Goal: Task Accomplishment & Management: Manage account settings

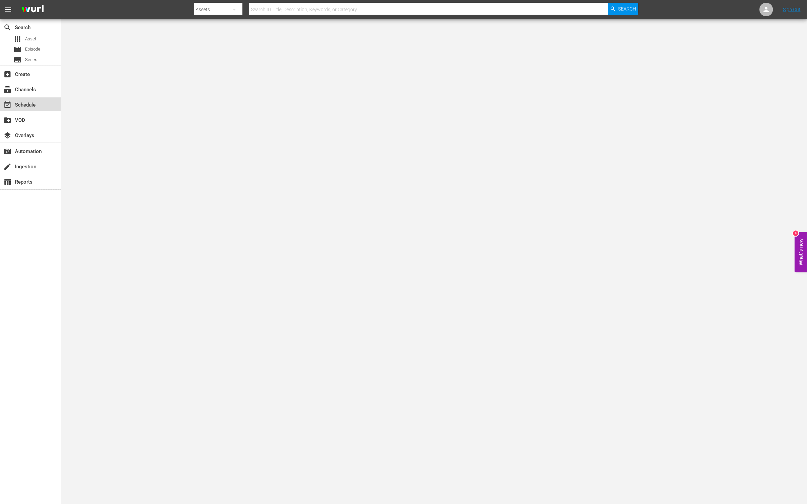
click at [16, 101] on div "event_available Schedule" at bounding box center [19, 104] width 38 height 6
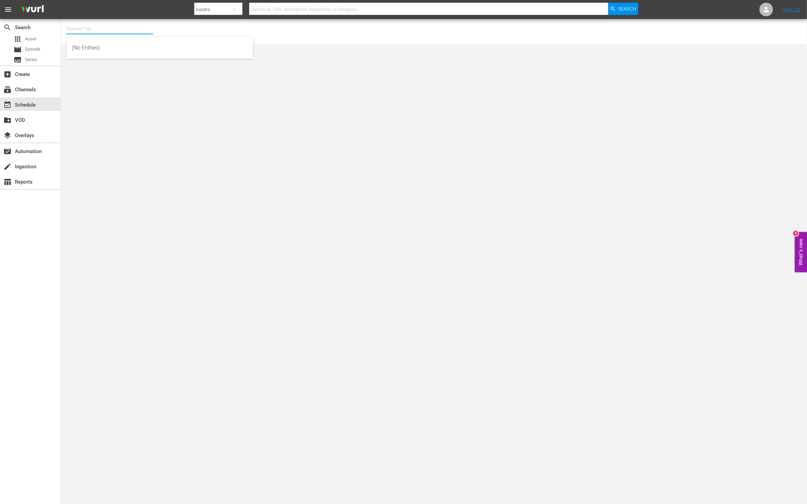
click at [78, 30] on input "text" at bounding box center [109, 29] width 87 height 16
click at [143, 63] on div "This Old House Shorts (180 - thisoldhouse_samsung)" at bounding box center [160, 64] width 176 height 16
type input "This Old House Shorts (180 - thisoldhouse_samsung)"
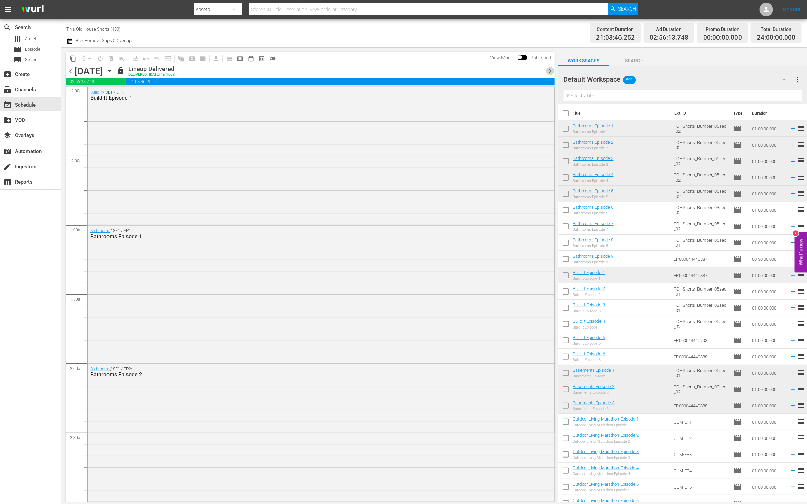
click at [551, 69] on span "chevron_right" at bounding box center [550, 71] width 8 height 8
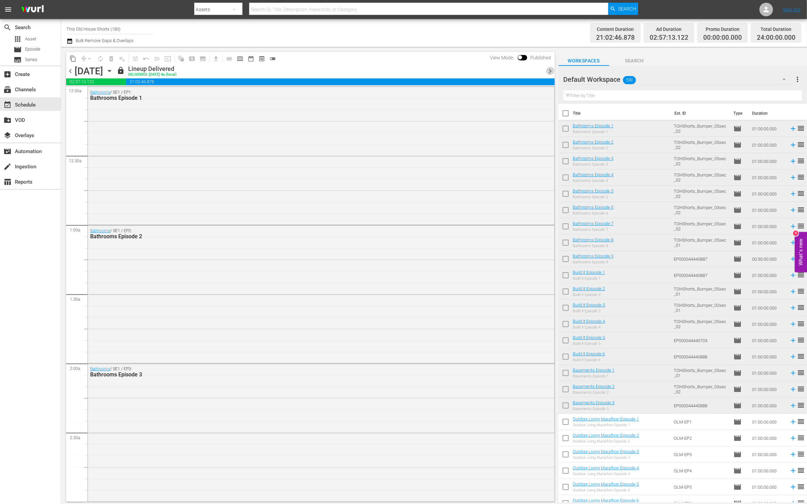
click at [551, 69] on span "chevron_right" at bounding box center [550, 71] width 8 height 8
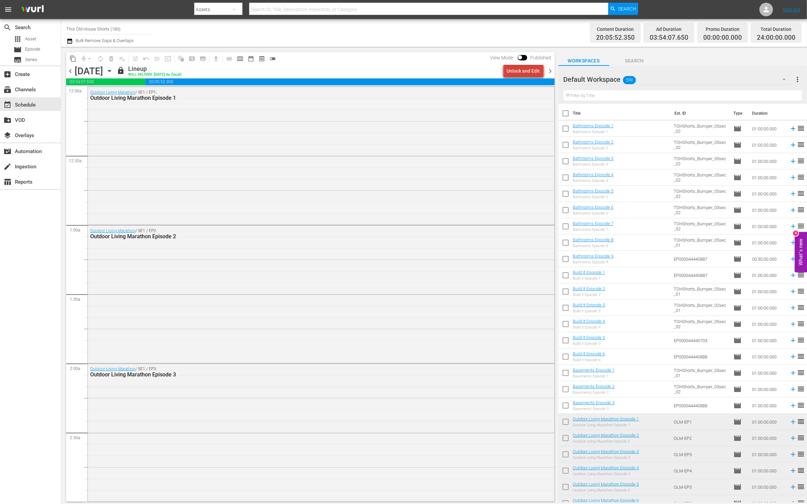
click at [529, 74] on div "Unlock and Edit" at bounding box center [523, 71] width 33 height 12
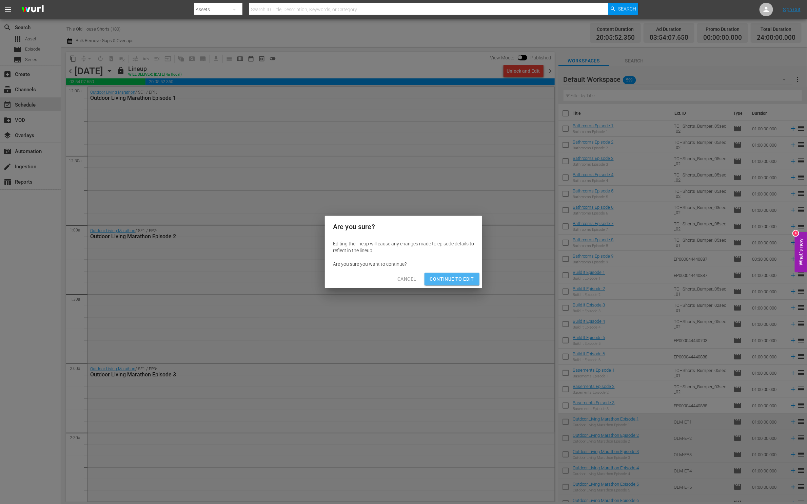
click at [464, 278] on span "Continue to Edit" at bounding box center [452, 279] width 44 height 8
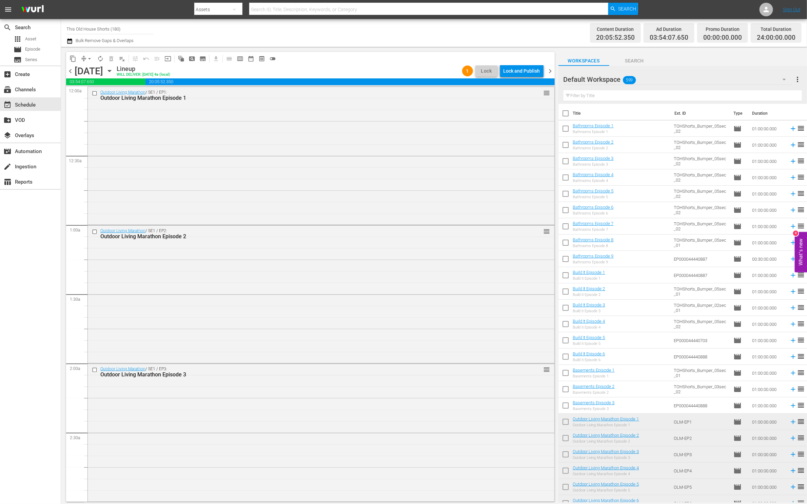
click at [565, 127] on input "checkbox" at bounding box center [565, 130] width 14 height 14
checkbox input "true"
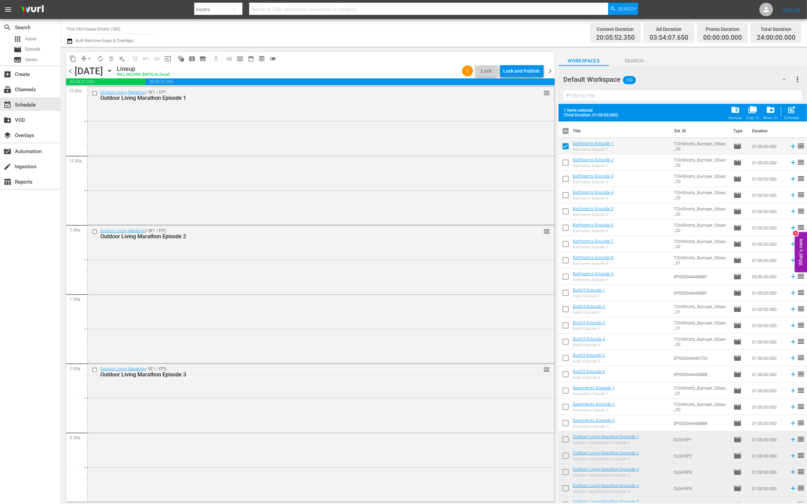
click at [568, 161] on input "checkbox" at bounding box center [565, 164] width 14 height 14
checkbox input "true"
click at [565, 179] on input "checkbox" at bounding box center [565, 180] width 14 height 14
checkbox input "true"
click at [565, 196] on input "checkbox" at bounding box center [565, 196] width 14 height 14
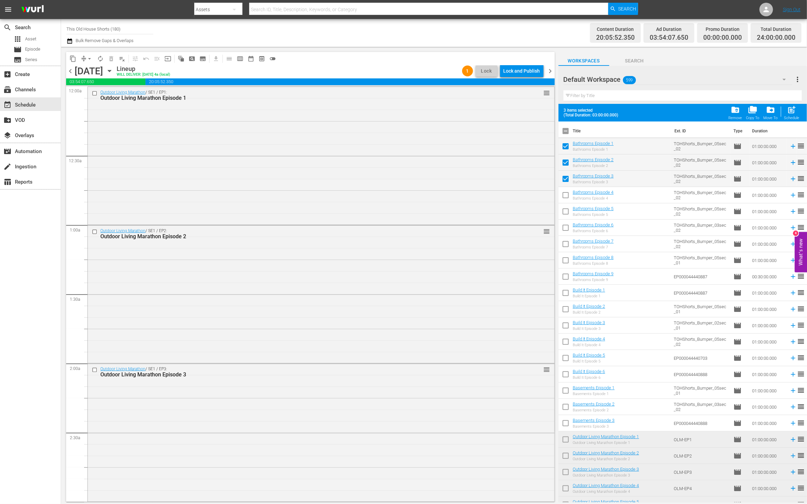
checkbox input "true"
click at [565, 210] on input "checkbox" at bounding box center [565, 212] width 14 height 14
checkbox input "true"
click at [566, 225] on input "checkbox" at bounding box center [565, 229] width 14 height 14
checkbox input "true"
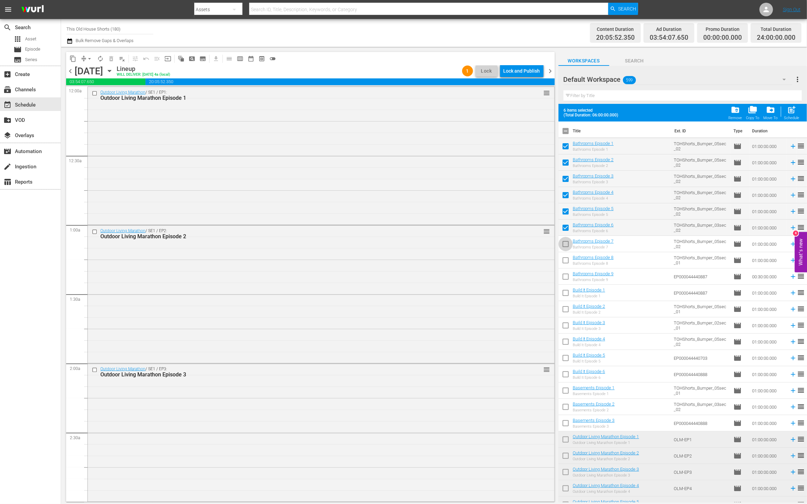
click at [566, 247] on input "checkbox" at bounding box center [565, 245] width 14 height 14
checkbox input "true"
click at [565, 258] on input "checkbox" at bounding box center [565, 261] width 14 height 14
checkbox input "true"
click at [565, 277] on input "checkbox" at bounding box center [565, 278] width 14 height 14
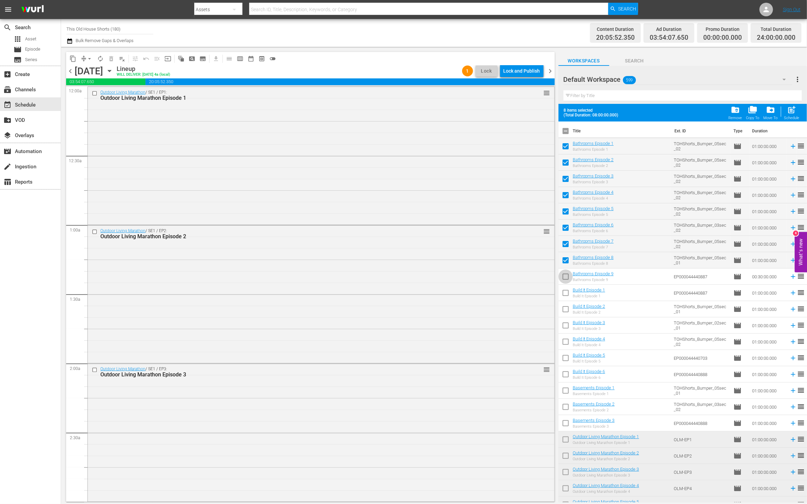
checkbox input "true"
click at [565, 293] on input "checkbox" at bounding box center [565, 294] width 14 height 14
checkbox input "true"
click at [565, 314] on input "checkbox" at bounding box center [565, 310] width 14 height 14
checkbox input "true"
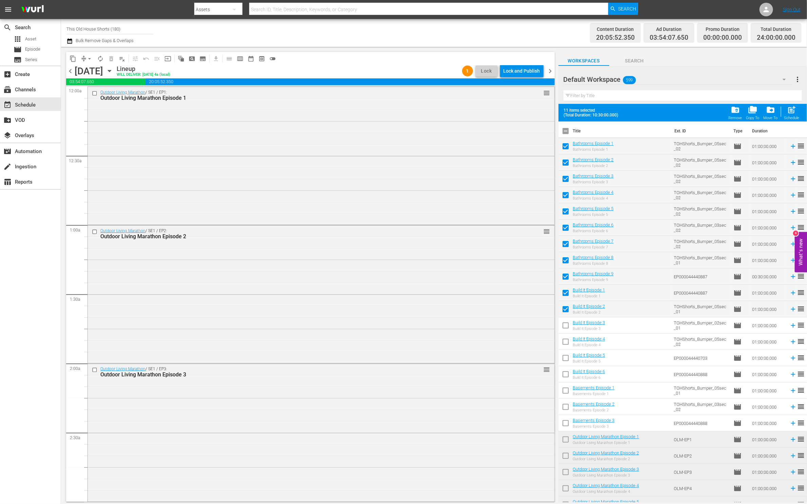
click at [566, 330] on input "checkbox" at bounding box center [565, 326] width 14 height 14
checkbox input "true"
click at [565, 341] on input "checkbox" at bounding box center [565, 343] width 14 height 14
checkbox input "true"
click at [565, 355] on input "checkbox" at bounding box center [565, 359] width 14 height 14
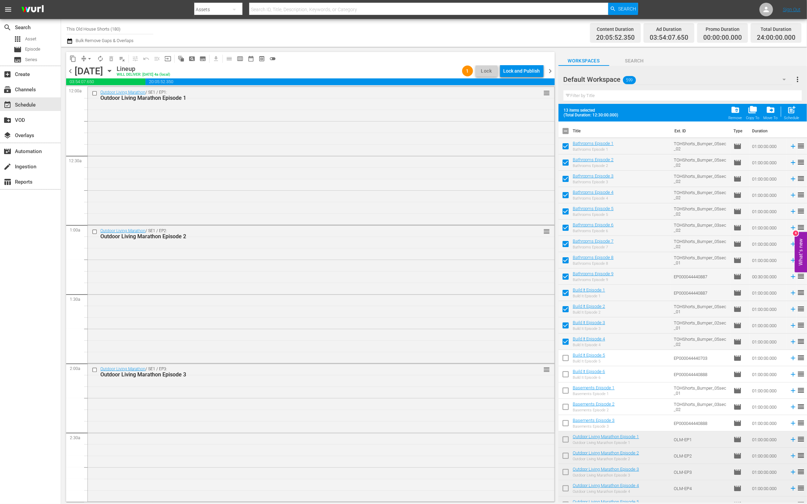
checkbox input "true"
click at [567, 374] on input "checkbox" at bounding box center [565, 375] width 14 height 14
checkbox input "false"
click at [564, 321] on input "checkbox" at bounding box center [565, 326] width 14 height 14
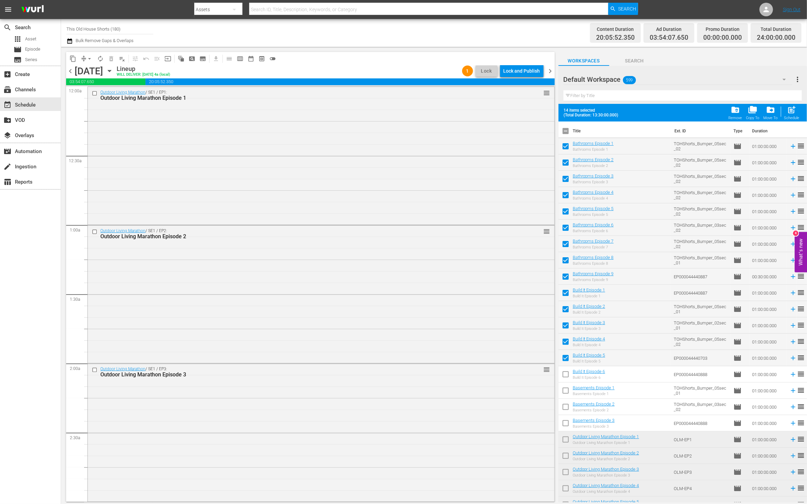
checkbox input "false"
click at [565, 129] on input "checkbox" at bounding box center [565, 132] width 14 height 14
checkbox input "true"
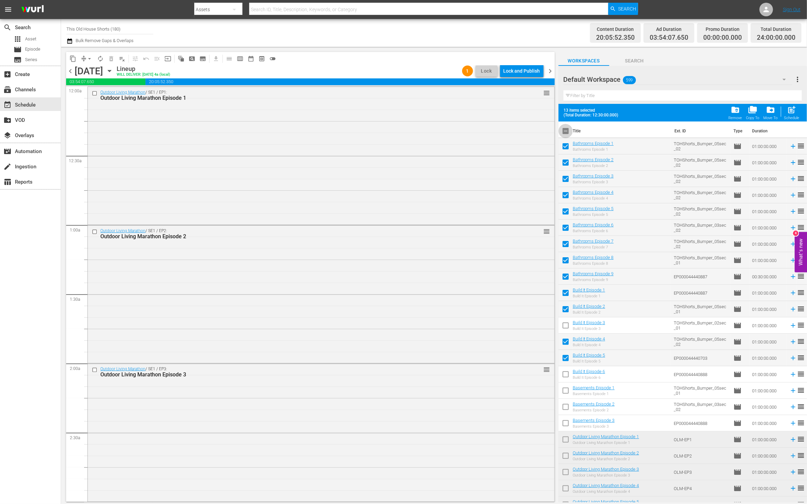
checkbox input "true"
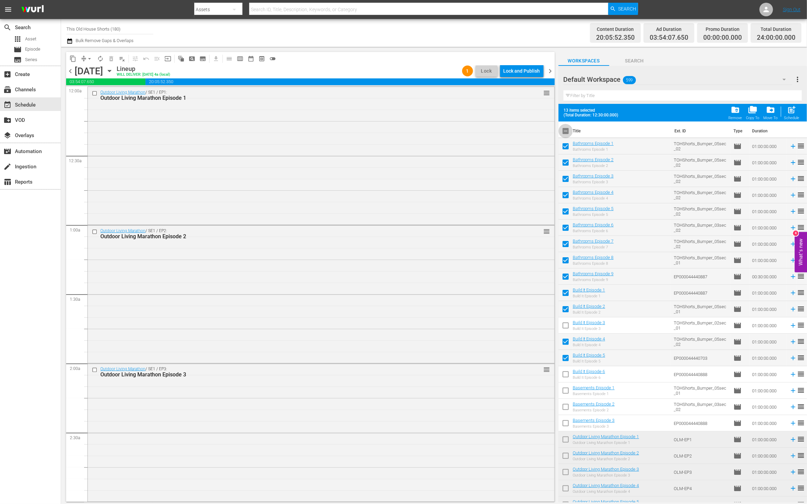
checkbox input "true"
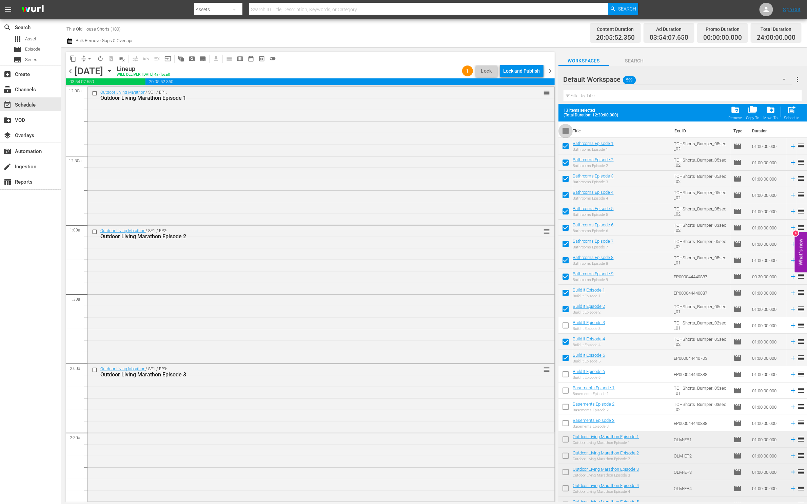
checkbox input "true"
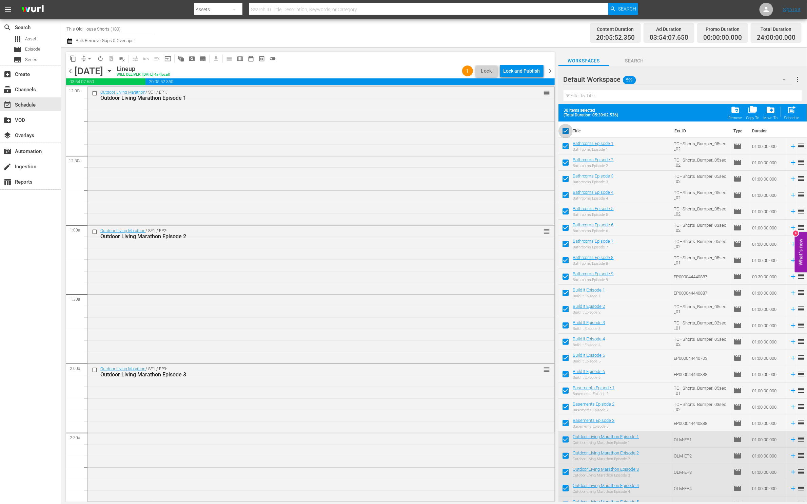
click at [565, 129] on input "checkbox" at bounding box center [565, 132] width 14 height 14
checkbox input "false"
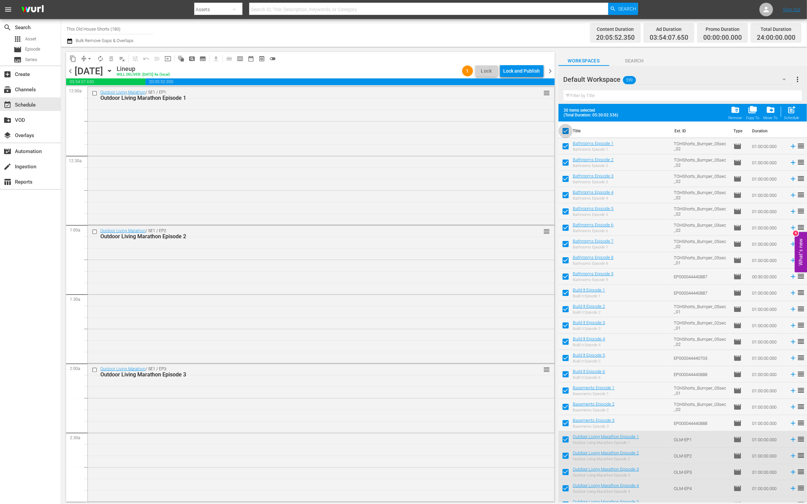
checkbox input "false"
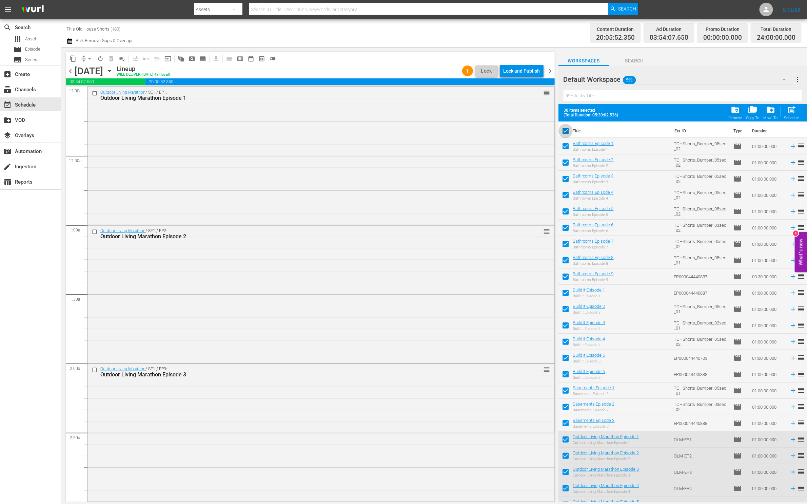
checkbox input "false"
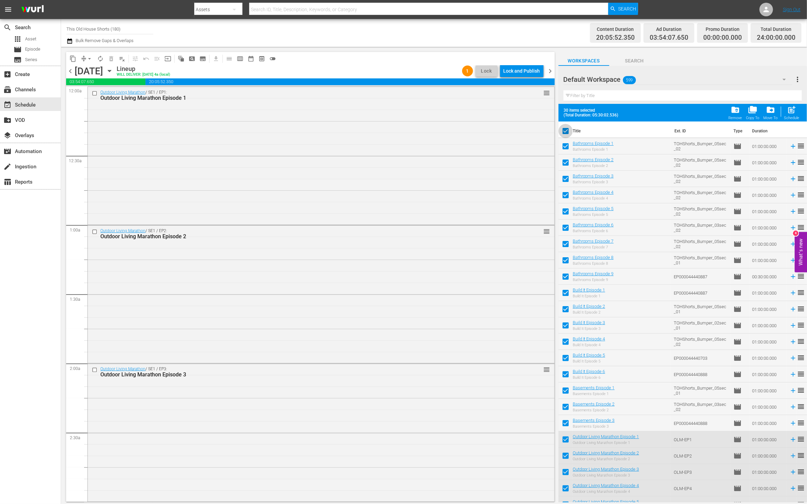
checkbox input "false"
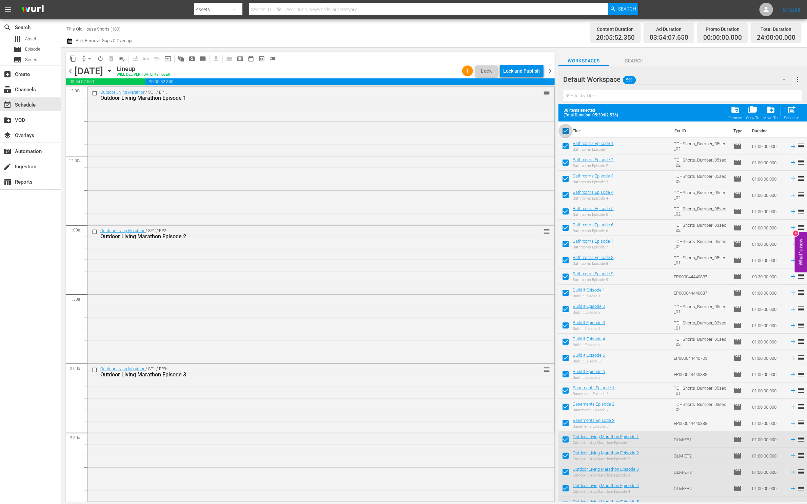
checkbox input "false"
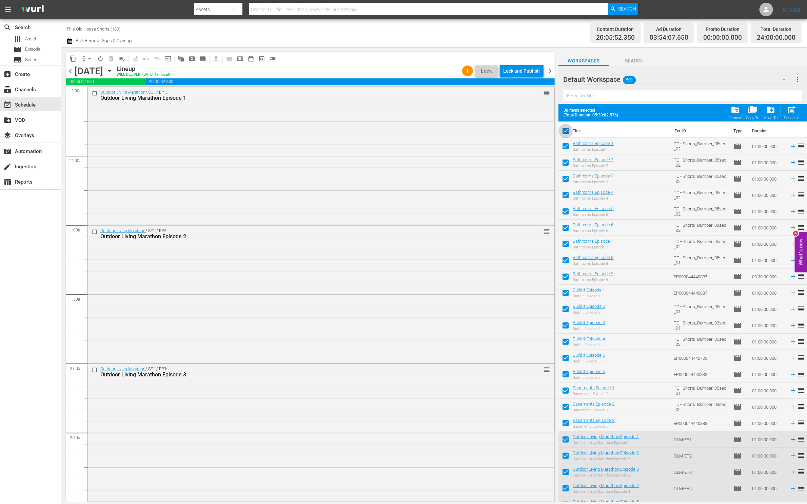
checkbox input "false"
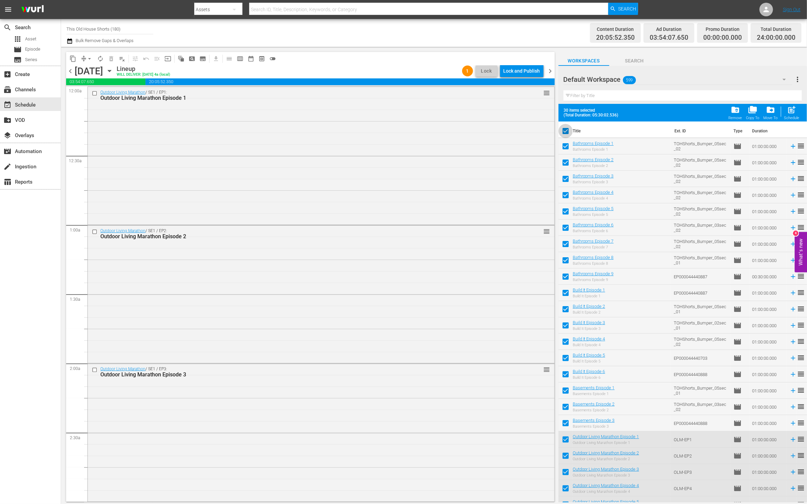
checkbox input "false"
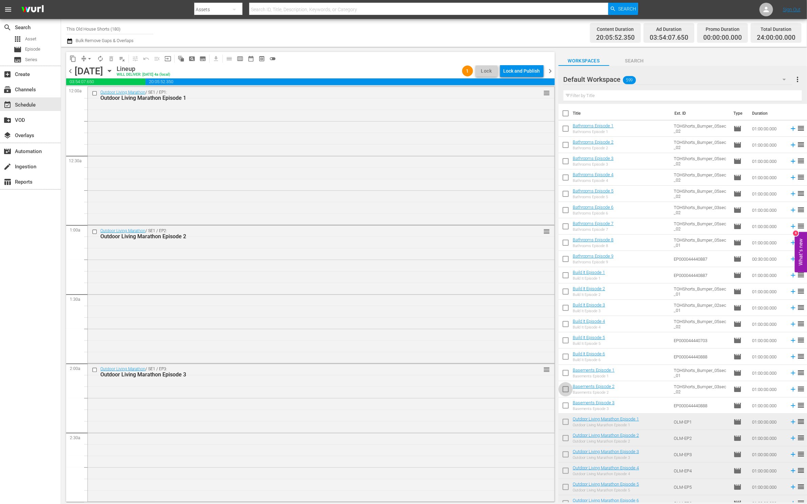
click at [566, 388] on input "checkbox" at bounding box center [565, 390] width 14 height 14
checkbox input "true"
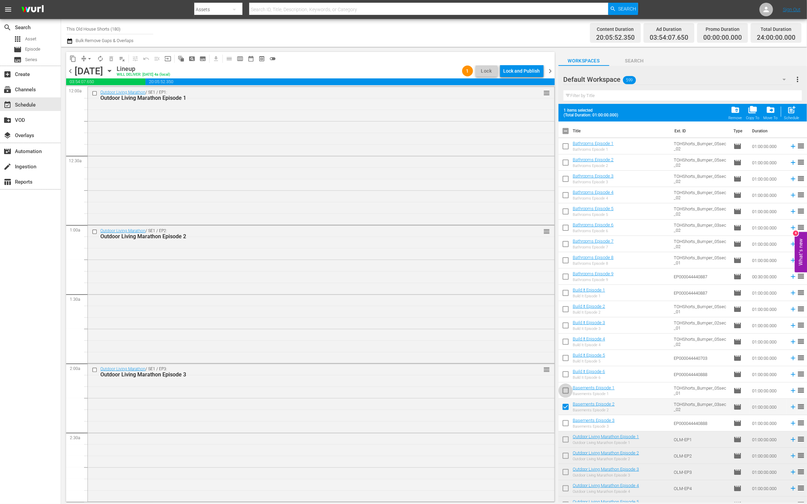
click at [566, 388] on input "checkbox" at bounding box center [565, 392] width 14 height 14
checkbox input "true"
click at [566, 373] on input "checkbox" at bounding box center [565, 375] width 14 height 14
checkbox input "true"
click at [567, 390] on input "checkbox" at bounding box center [565, 392] width 14 height 14
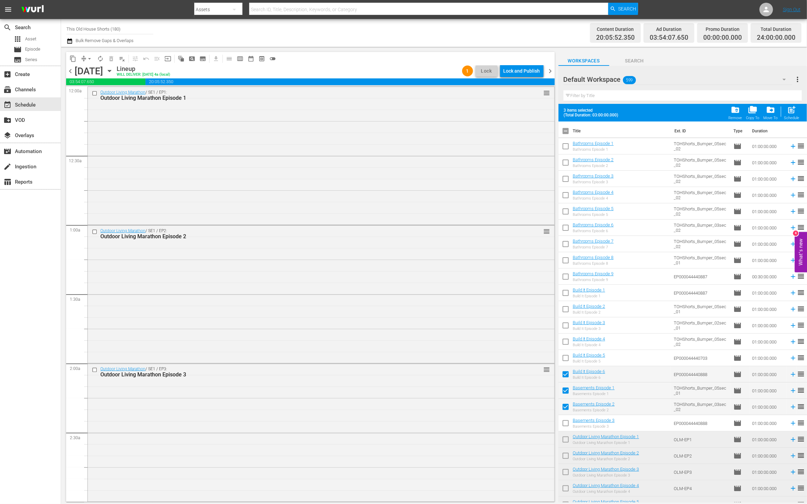
checkbox input "false"
click at [567, 405] on input "checkbox" at bounding box center [565, 408] width 14 height 14
checkbox input "false"
click at [566, 354] on input "checkbox" at bounding box center [565, 359] width 14 height 14
checkbox input "true"
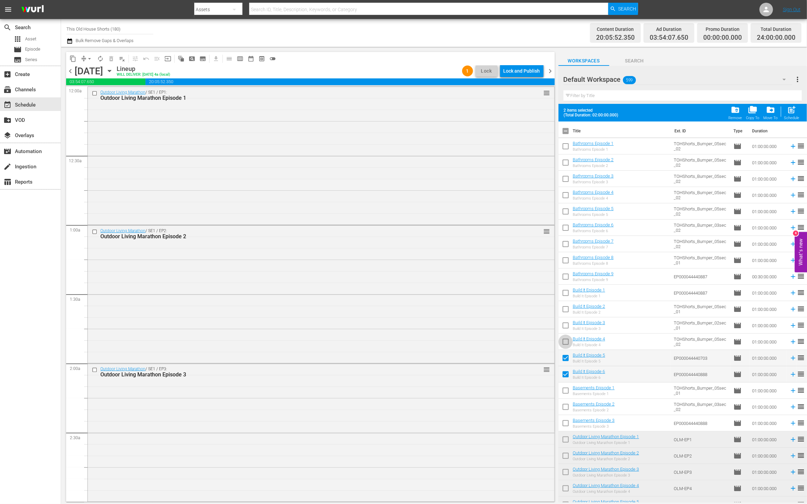
click at [565, 342] on input "checkbox" at bounding box center [565, 343] width 14 height 14
checkbox input "true"
click at [565, 318] on span at bounding box center [565, 325] width 14 height 14
click at [565, 308] on input "checkbox" at bounding box center [565, 310] width 14 height 14
checkbox input "true"
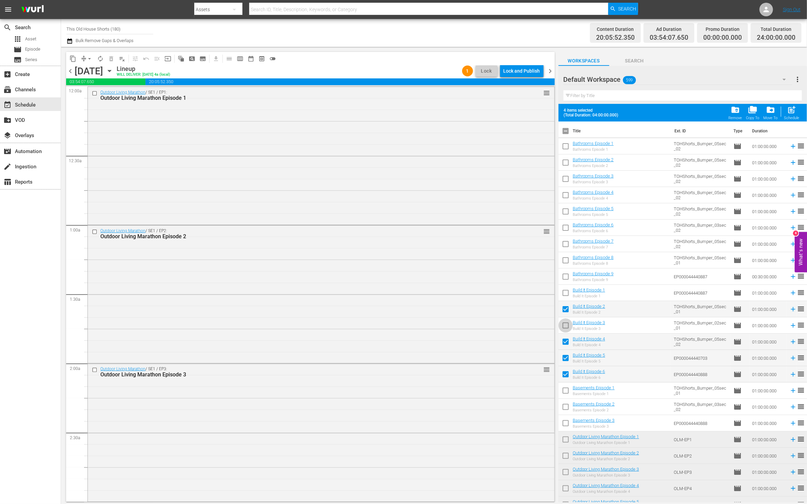
click at [566, 322] on input "checkbox" at bounding box center [565, 326] width 14 height 14
checkbox input "true"
click at [567, 292] on input "checkbox" at bounding box center [565, 294] width 14 height 14
click at [734, 111] on span "folder_delete" at bounding box center [735, 109] width 9 height 9
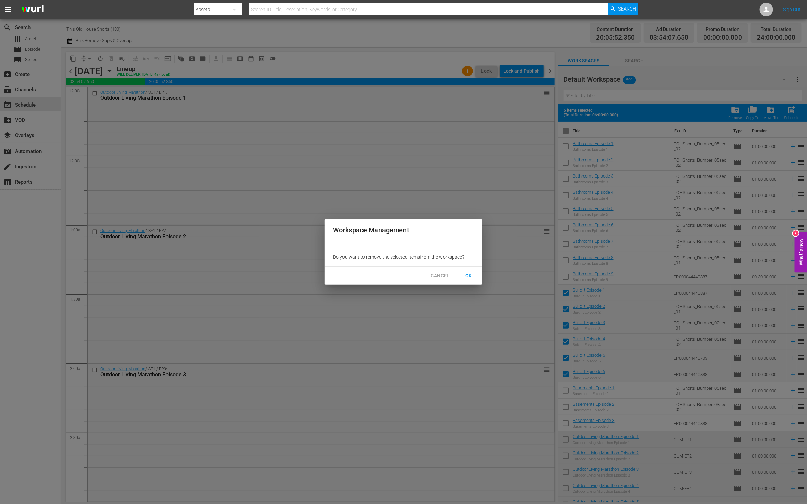
click at [470, 277] on span "OK" at bounding box center [468, 275] width 11 height 8
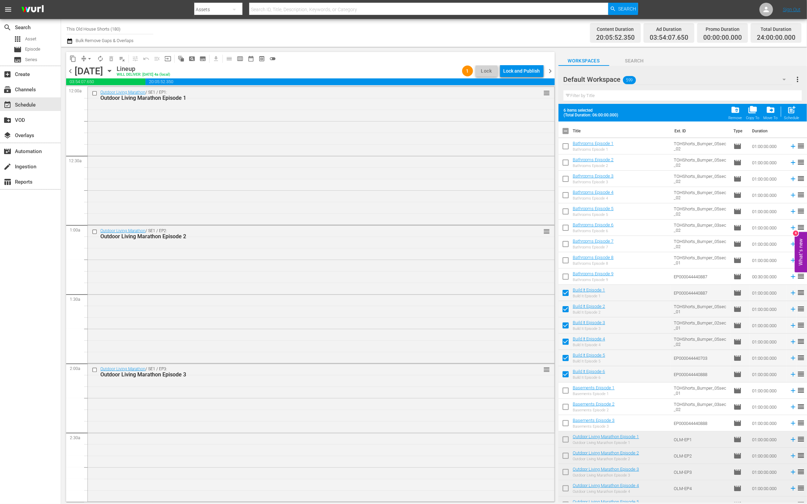
checkbox input "false"
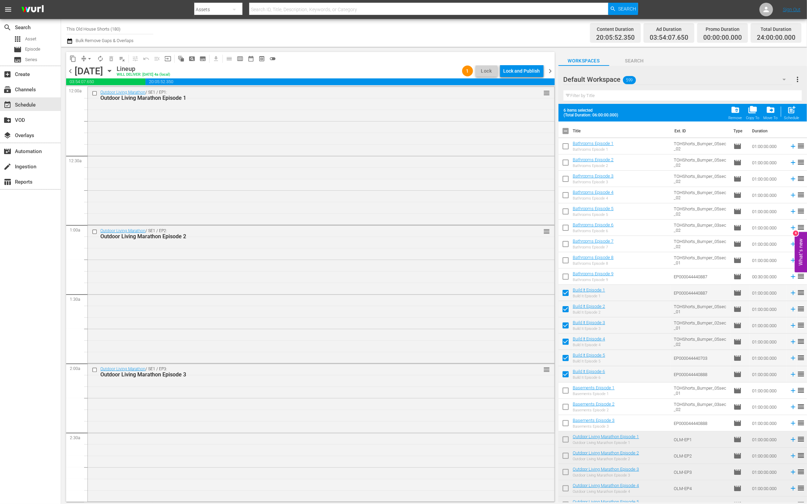
checkbox input "false"
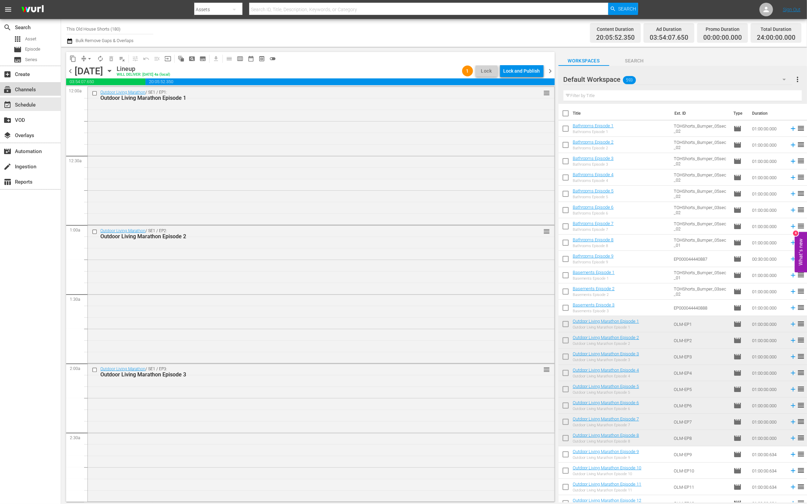
click at [19, 90] on div "subscriptions Channels" at bounding box center [19, 88] width 38 height 6
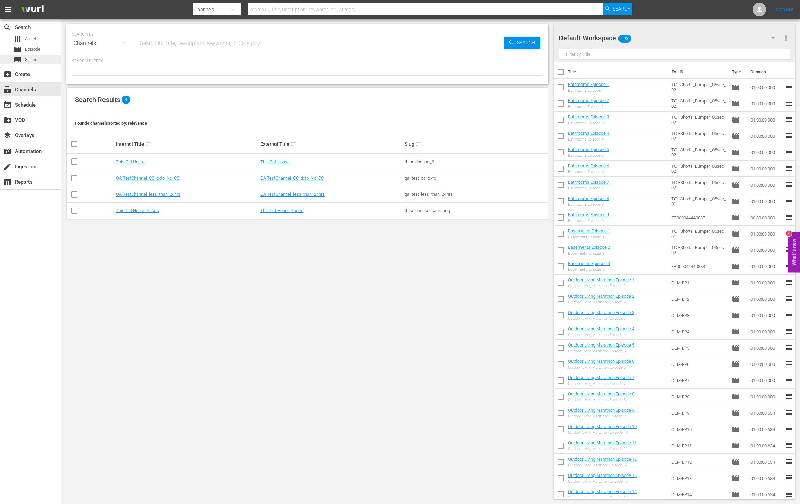
click at [28, 61] on span "Series" at bounding box center [31, 59] width 12 height 7
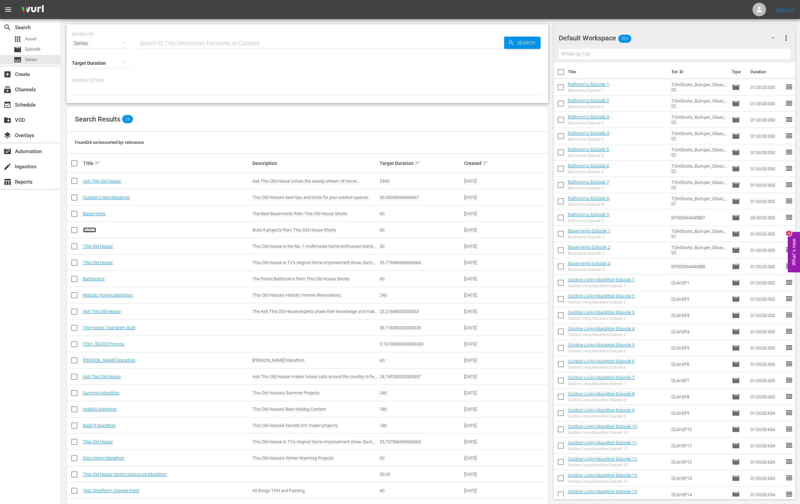
click at [90, 232] on link "Build It" at bounding box center [89, 229] width 13 height 5
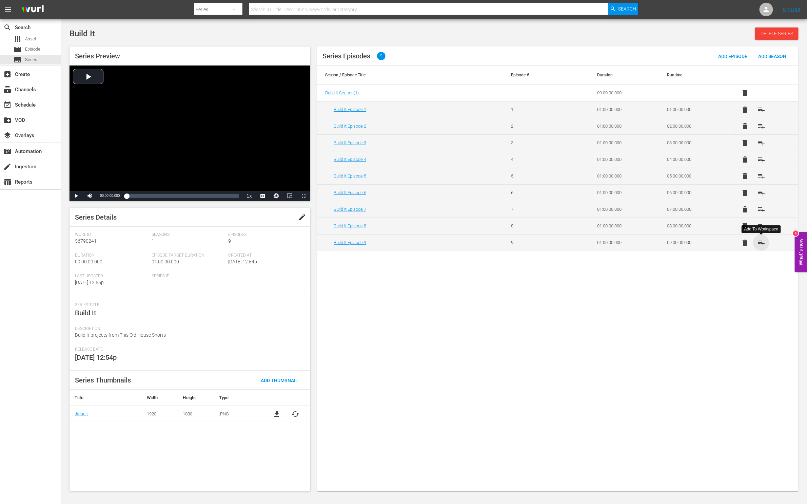
click at [762, 243] on span "playlist_add" at bounding box center [761, 242] width 8 height 8
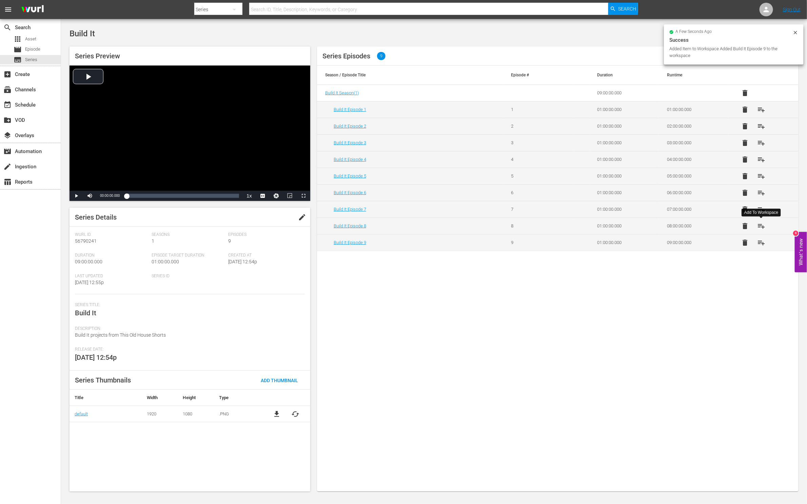
click at [759, 228] on span "playlist_add" at bounding box center [761, 226] width 8 height 8
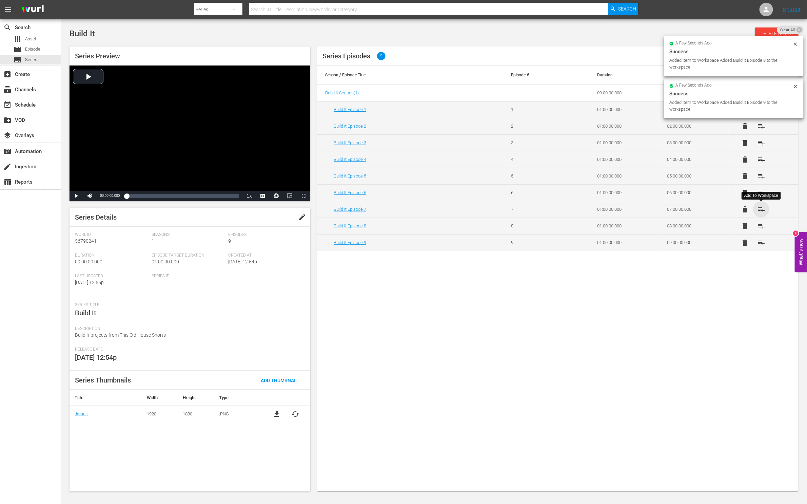
click at [760, 210] on span "playlist_add" at bounding box center [761, 209] width 8 height 8
click at [761, 194] on span "playlist_add" at bounding box center [761, 193] width 8 height 8
click at [761, 177] on span "playlist_add" at bounding box center [761, 176] width 8 height 8
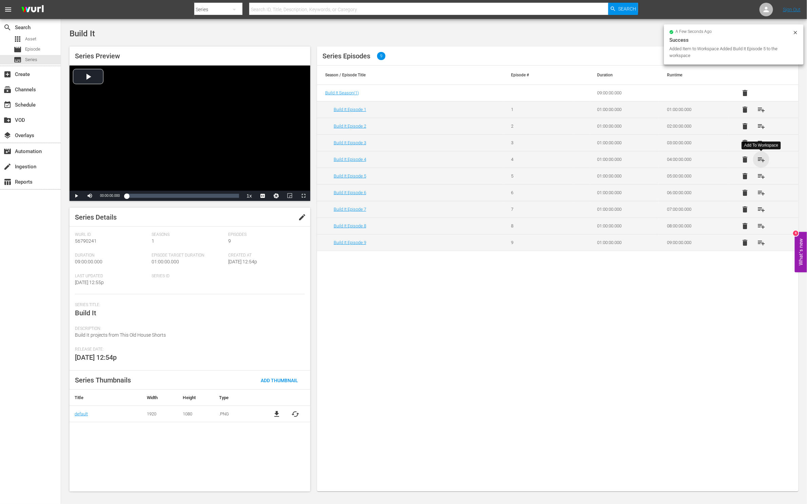
click at [760, 161] on span "playlist_add" at bounding box center [761, 159] width 8 height 8
click at [760, 142] on span "playlist_add" at bounding box center [761, 143] width 8 height 8
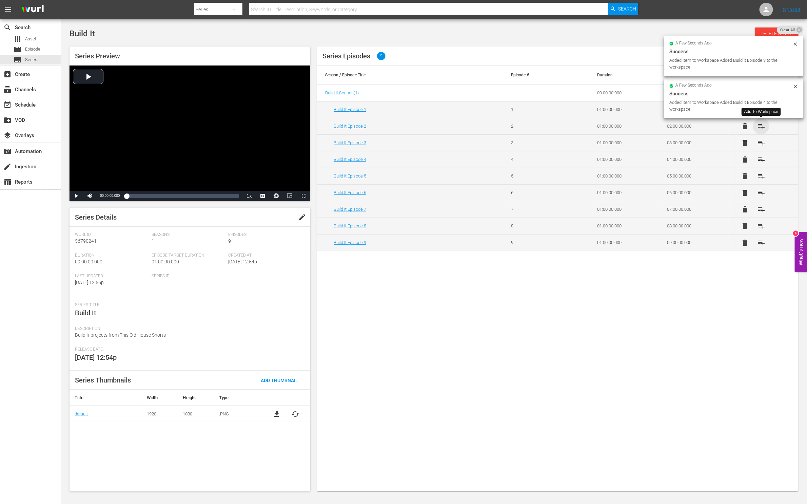
click at [763, 125] on span "playlist_add" at bounding box center [761, 126] width 8 height 8
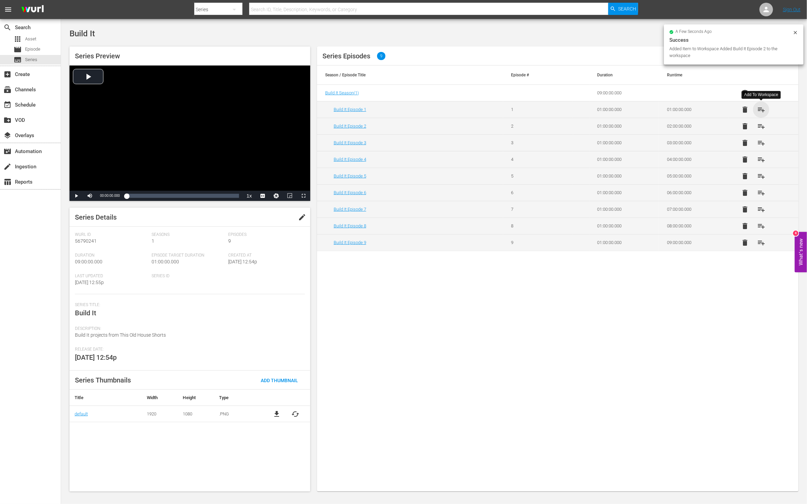
click at [761, 111] on span "playlist_add" at bounding box center [761, 109] width 8 height 8
click at [26, 105] on div "event_available Schedule" at bounding box center [19, 104] width 38 height 6
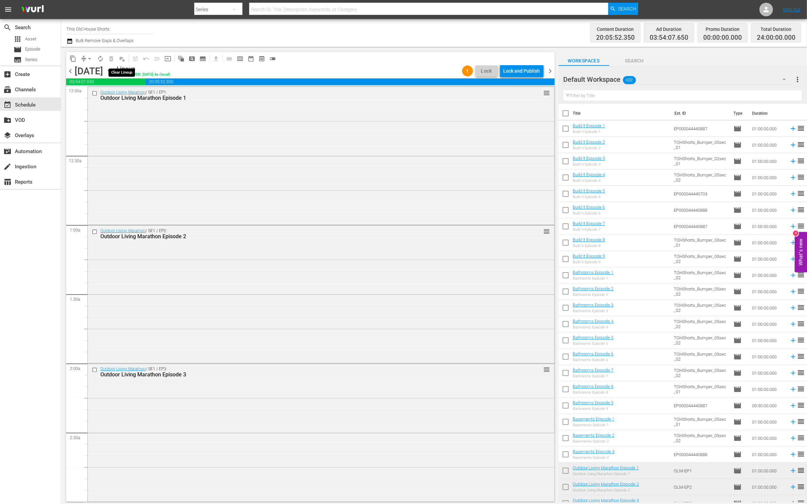
click at [121, 57] on span "playlist_remove_outlined" at bounding box center [122, 58] width 7 height 7
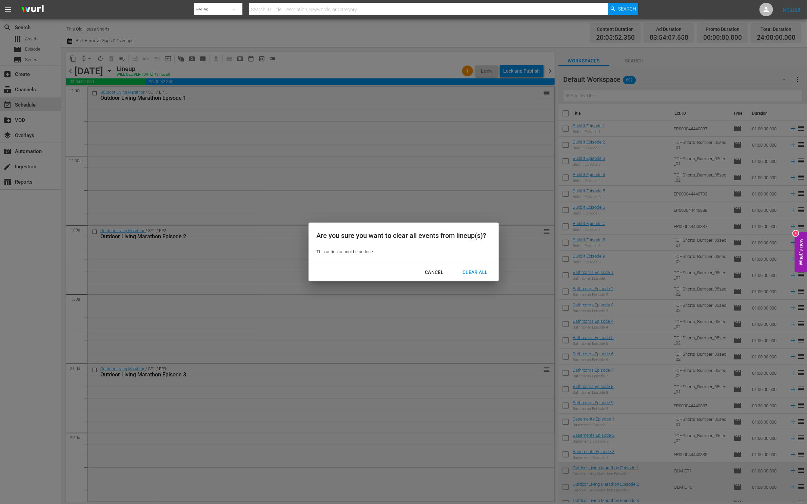
click at [483, 270] on div "Clear All" at bounding box center [475, 272] width 36 height 8
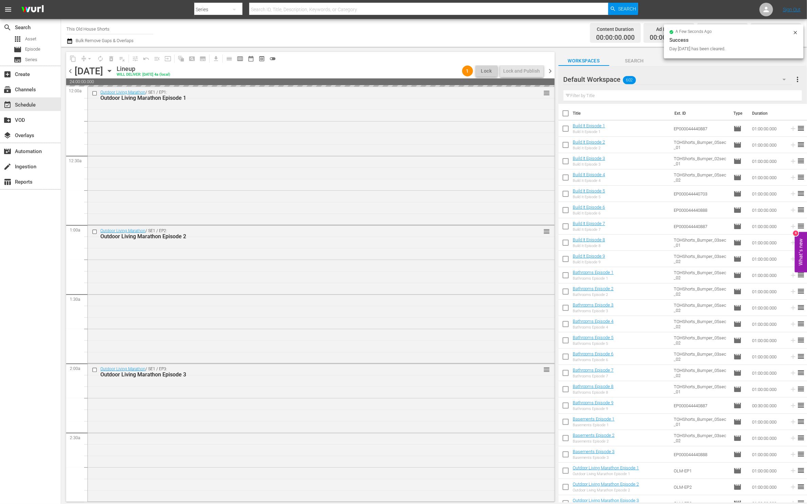
click at [565, 126] on input "checkbox" at bounding box center [565, 130] width 14 height 14
checkbox input "true"
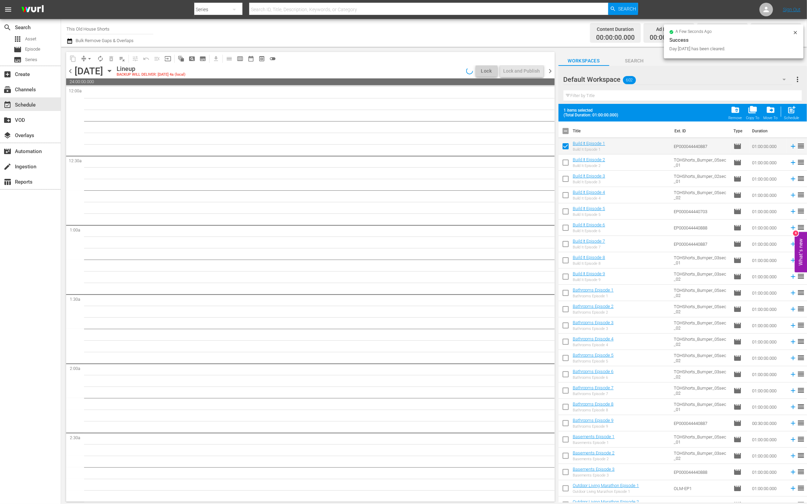
click at [564, 161] on input "checkbox" at bounding box center [565, 164] width 14 height 14
checkbox input "true"
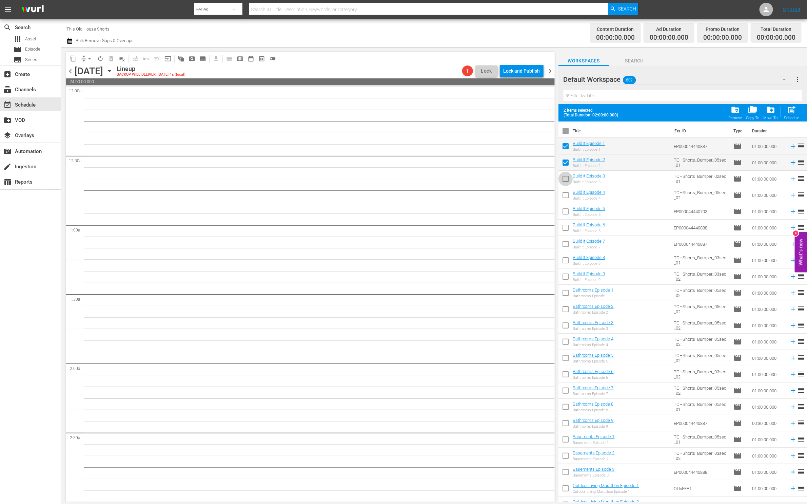
click at [567, 184] on input "checkbox" at bounding box center [565, 180] width 14 height 14
checkbox input "true"
click at [566, 196] on input "checkbox" at bounding box center [565, 196] width 14 height 14
checkbox input "true"
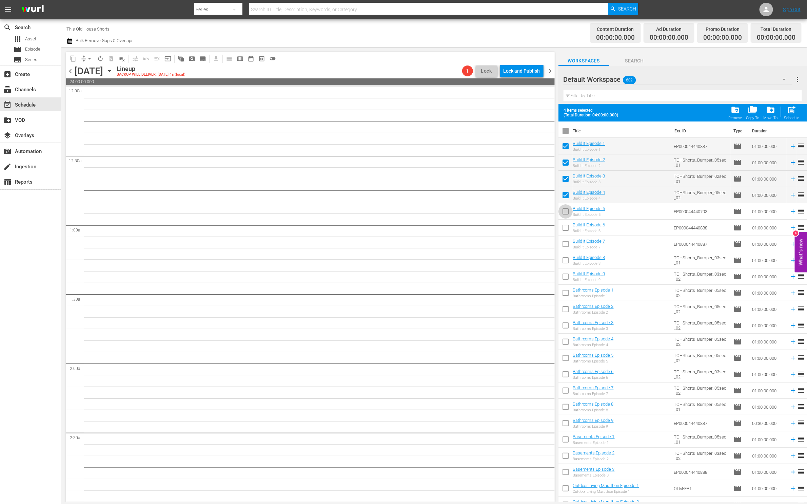
click at [566, 208] on input "checkbox" at bounding box center [565, 212] width 14 height 14
checkbox input "true"
click at [566, 226] on input "checkbox" at bounding box center [565, 229] width 14 height 14
checkbox input "true"
click at [565, 244] on input "checkbox" at bounding box center [565, 245] width 14 height 14
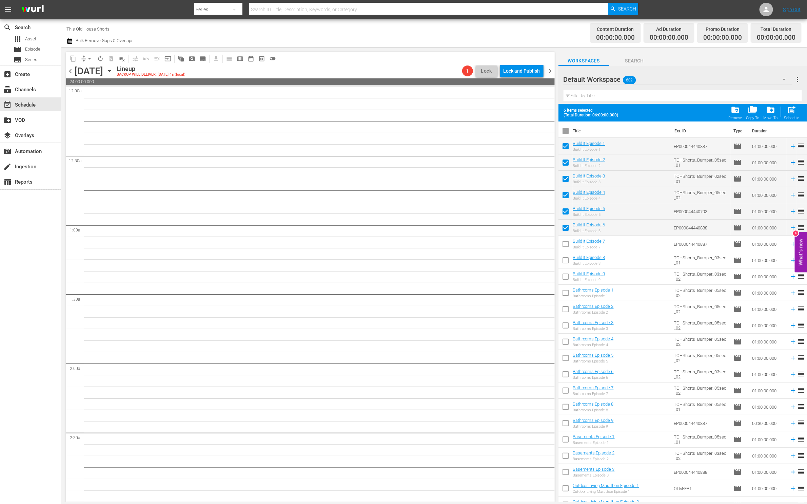
checkbox input "true"
click at [565, 262] on input "checkbox" at bounding box center [565, 261] width 14 height 14
checkbox input "true"
click at [565, 281] on input "checkbox" at bounding box center [565, 278] width 14 height 14
checkbox input "true"
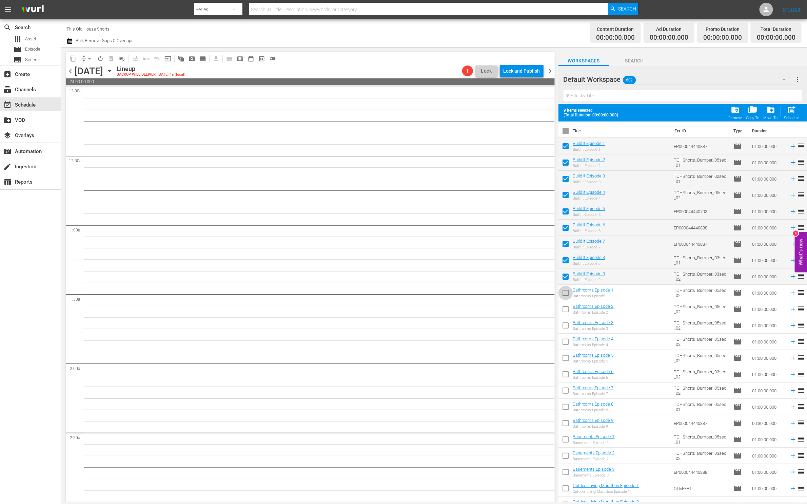
click at [565, 291] on input "checkbox" at bounding box center [565, 294] width 14 height 14
checkbox input "true"
click at [567, 307] on input "checkbox" at bounding box center [565, 310] width 14 height 14
checkbox input "true"
click at [566, 327] on input "checkbox" at bounding box center [565, 326] width 14 height 14
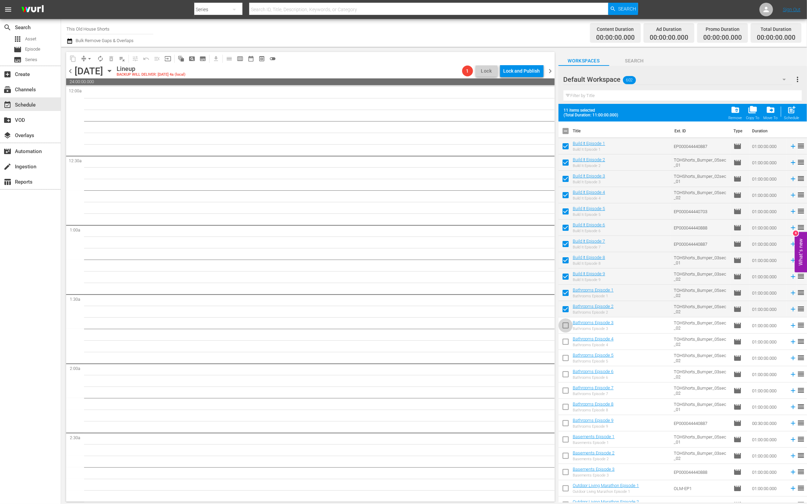
checkbox input "true"
click at [565, 347] on input "checkbox" at bounding box center [565, 343] width 14 height 14
checkbox input "true"
click at [565, 358] on input "checkbox" at bounding box center [565, 359] width 14 height 14
checkbox input "true"
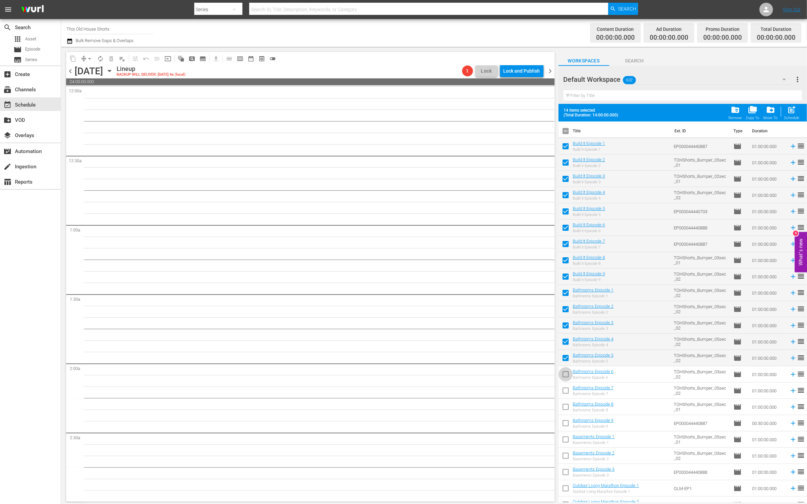
click at [565, 373] on input "checkbox" at bounding box center [565, 375] width 14 height 14
checkbox input "true"
click at [565, 388] on input "checkbox" at bounding box center [565, 392] width 14 height 14
checkbox input "true"
click at [565, 405] on input "checkbox" at bounding box center [565, 408] width 14 height 14
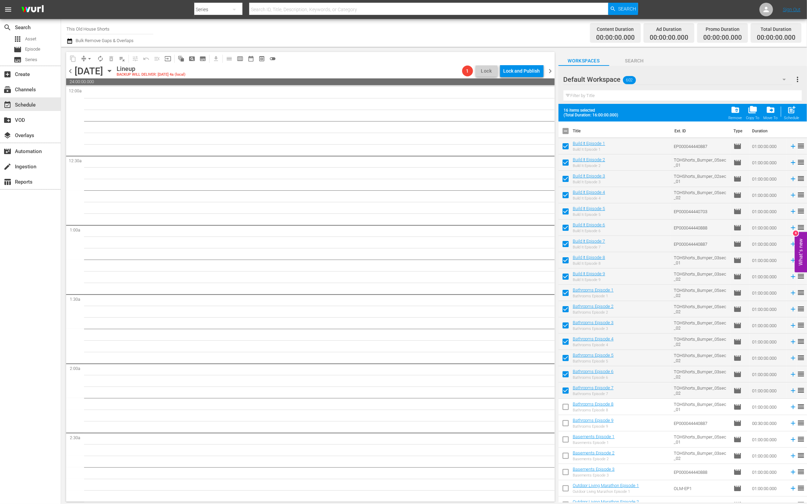
checkbox input "true"
click at [565, 422] on input "checkbox" at bounding box center [565, 424] width 14 height 14
checkbox input "true"
click at [566, 436] on input "checkbox" at bounding box center [565, 440] width 14 height 14
checkbox input "true"
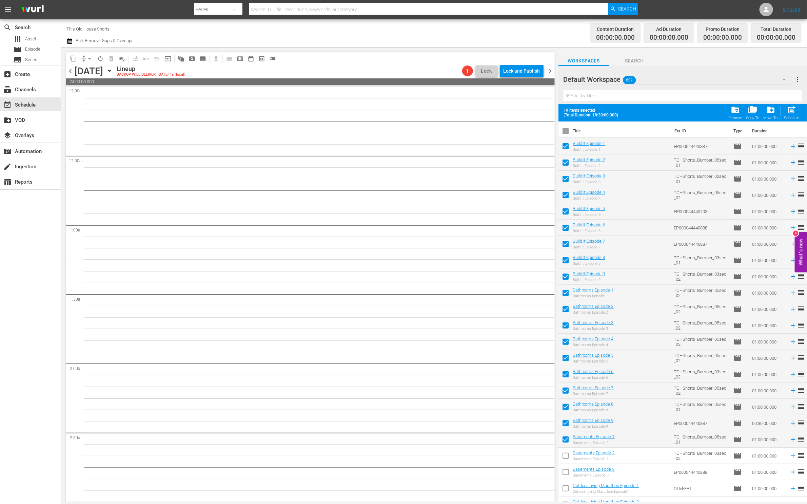
click at [565, 453] on input "checkbox" at bounding box center [565, 457] width 14 height 14
checkbox input "true"
click at [565, 469] on input "checkbox" at bounding box center [565, 473] width 14 height 14
checkbox input "true"
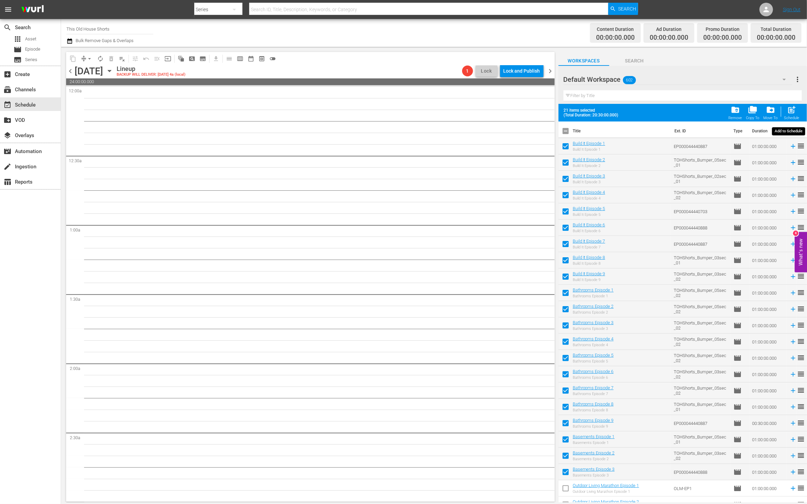
click at [792, 111] on span "post_add" at bounding box center [791, 109] width 9 height 9
checkbox input "false"
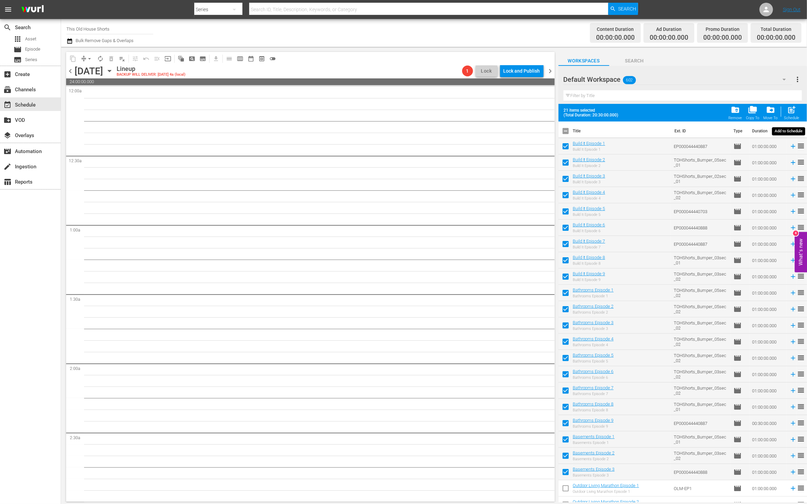
checkbox input "false"
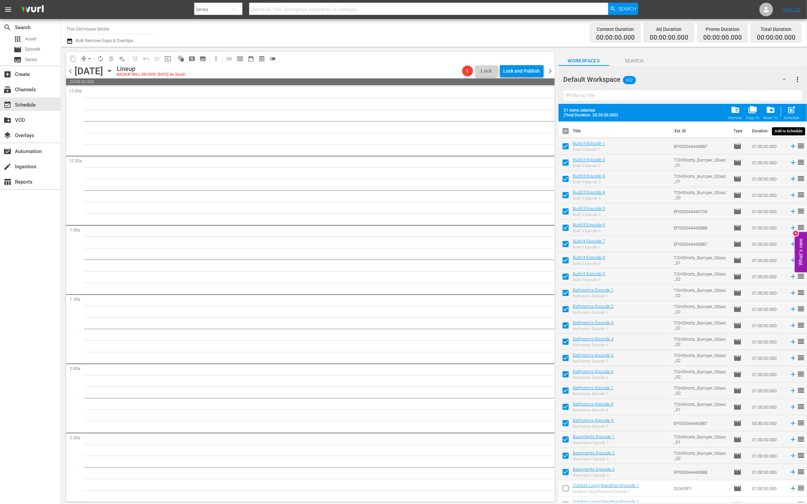
checkbox input "false"
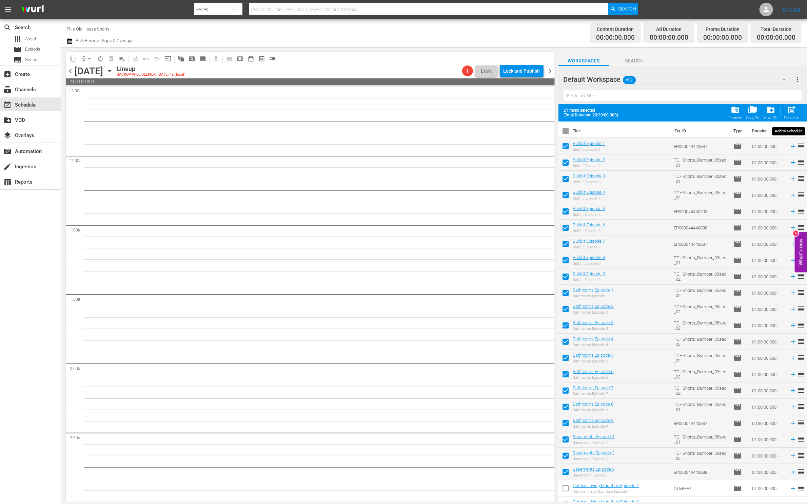
checkbox input "false"
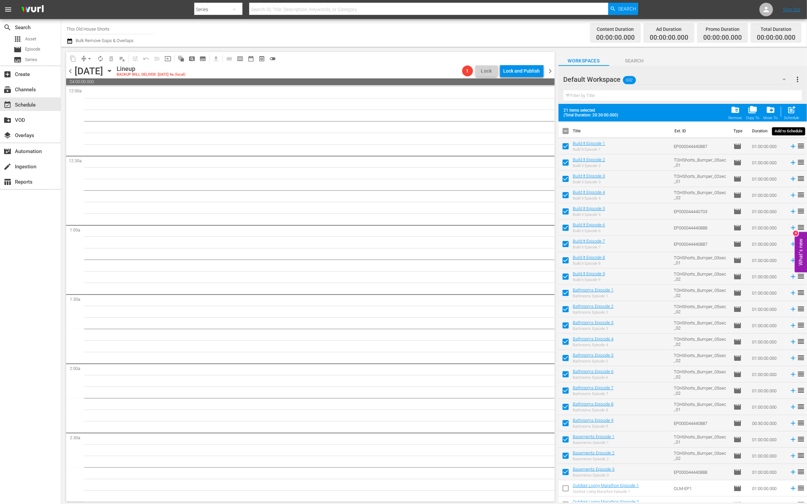
checkbox input "false"
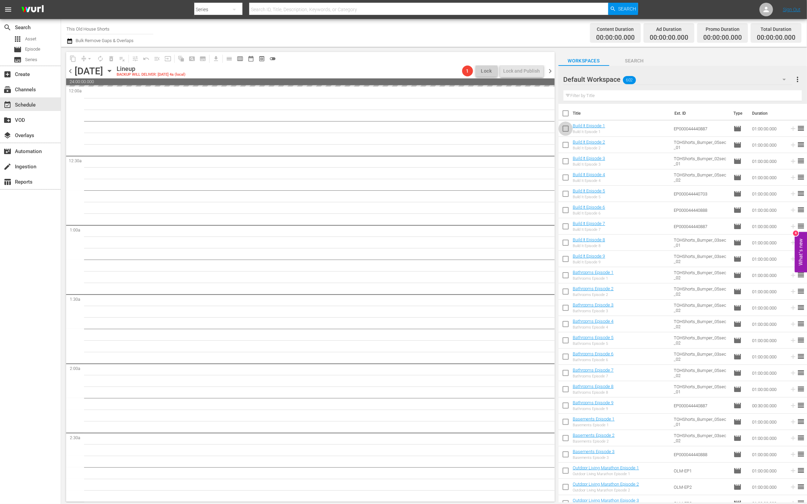
click at [565, 130] on input "checkbox" at bounding box center [565, 130] width 14 height 14
checkbox input "true"
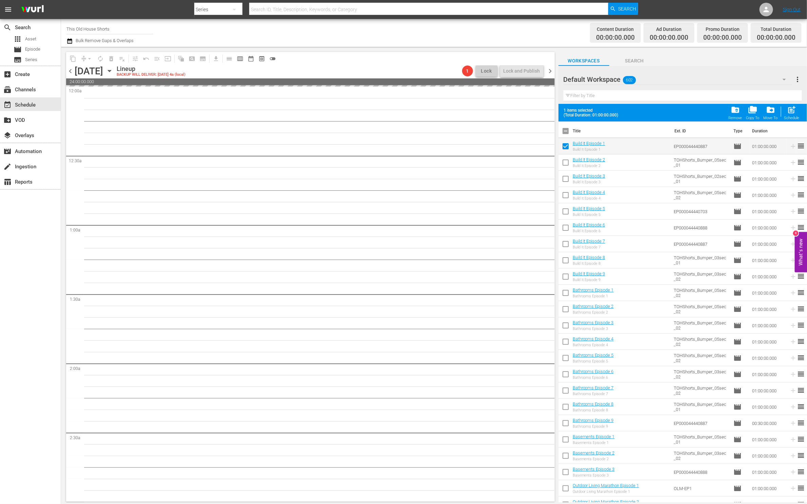
click at [568, 160] on input "checkbox" at bounding box center [565, 164] width 14 height 14
checkbox input "true"
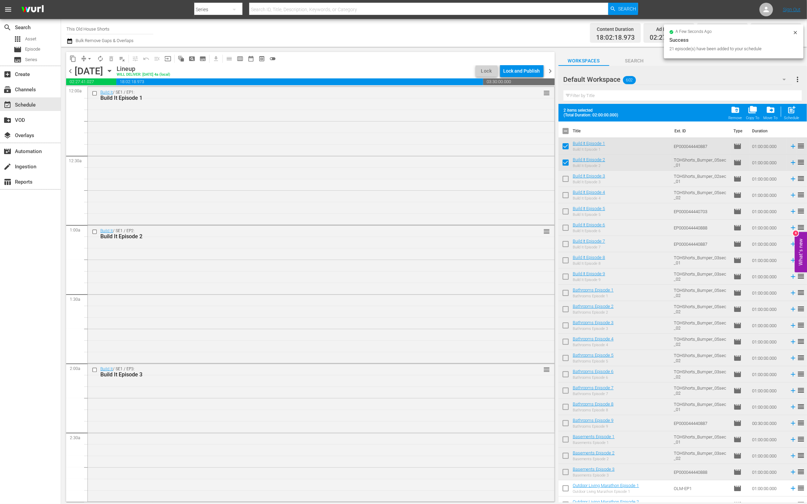
click at [567, 180] on input "checkbox" at bounding box center [565, 180] width 14 height 14
checkbox input "true"
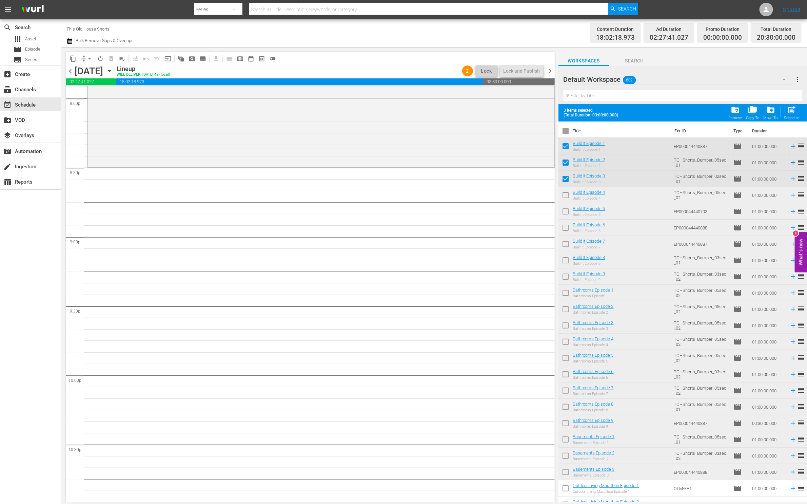
scroll to position [2605, 0]
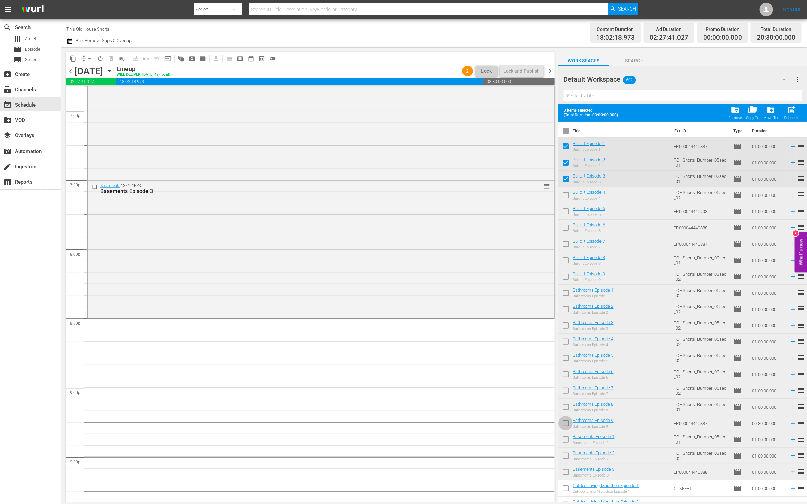
click at [567, 424] on input "checkbox" at bounding box center [565, 424] width 14 height 14
checkbox input "true"
click at [794, 111] on span "post_add" at bounding box center [791, 109] width 9 height 9
checkbox input "false"
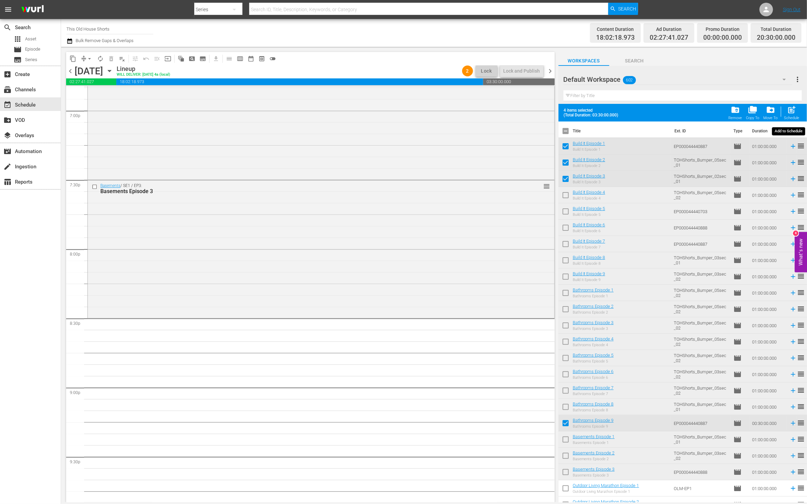
checkbox input "false"
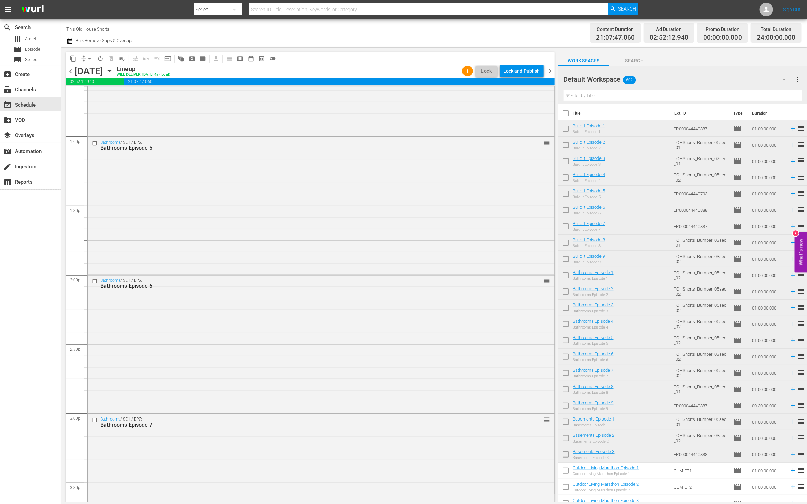
scroll to position [0, 0]
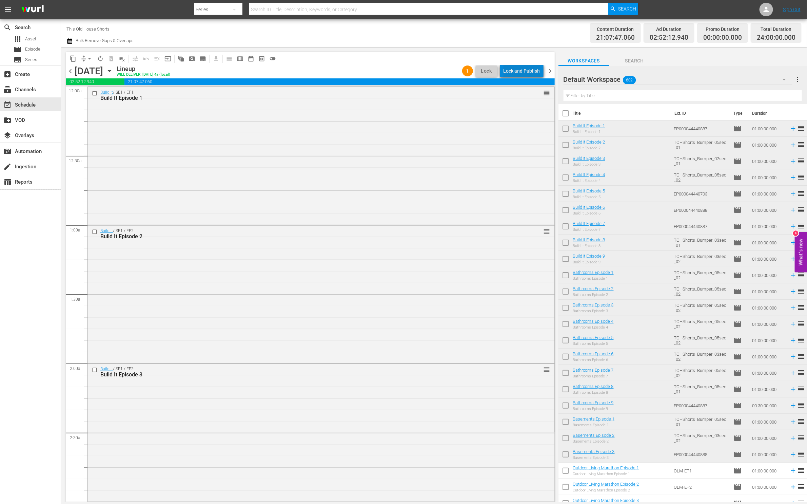
click at [526, 70] on div "Lock and Publish" at bounding box center [522, 71] width 37 height 12
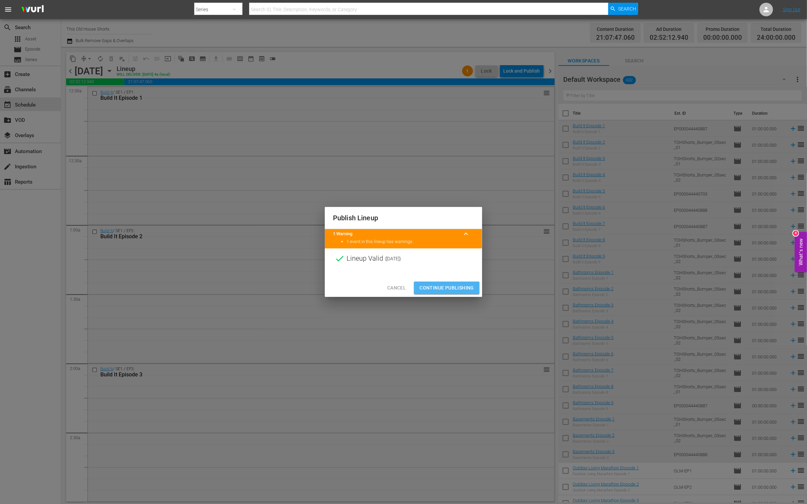
click at [436, 289] on span "Continue Publishing" at bounding box center [446, 287] width 55 height 8
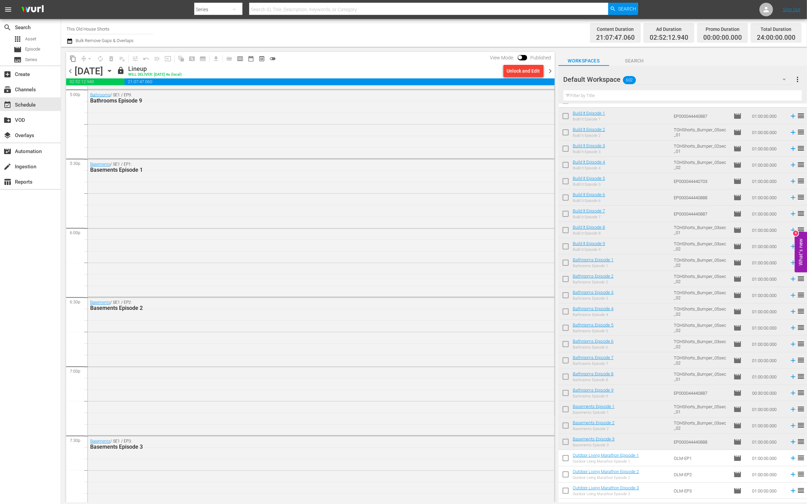
scroll to position [2905, 0]
